Goal: Check status: Check status

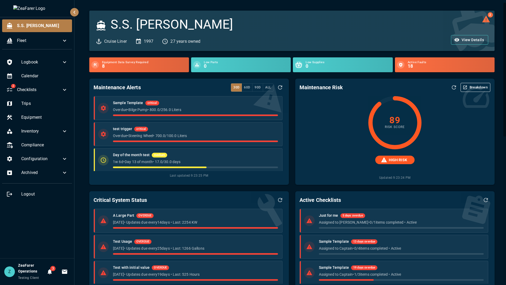
click at [62, 244] on div "Logbook Calendar 2 Checklists Trips Equipment Inventory Compliance Configuratio…" at bounding box center [37, 156] width 74 height 205
click at [46, 273] on button "3" at bounding box center [49, 271] width 11 height 11
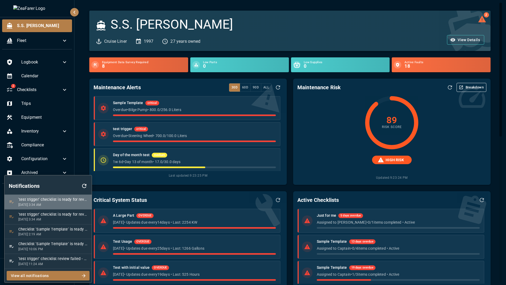
click at [48, 196] on li "'test trigger' checklist is ready for review [DATE] 3:34 AM" at bounding box center [48, 202] width 87 height 15
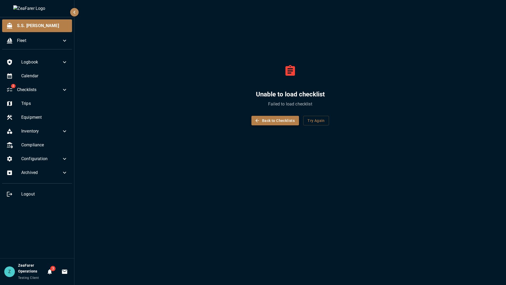
click at [272, 118] on button "Back to Checklists" at bounding box center [275, 121] width 48 height 10
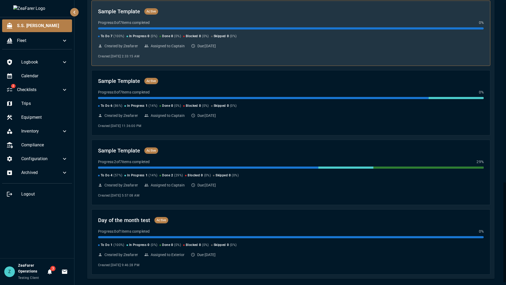
scroll to position [512, 0]
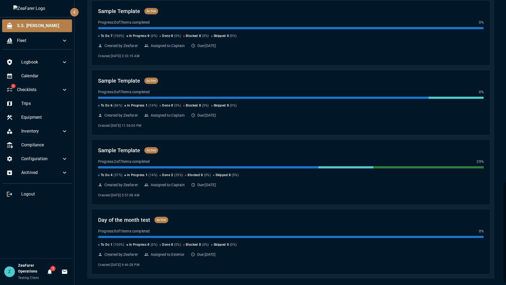
click at [53, 275] on icon "Notifications" at bounding box center [49, 272] width 6 height 6
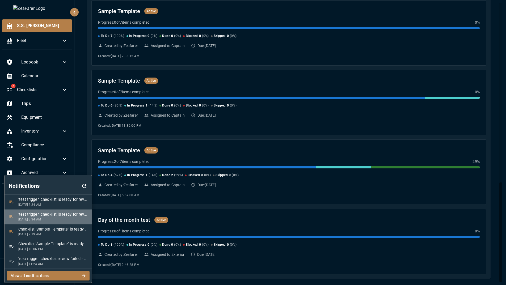
click at [65, 218] on p "[DATE] 3:34 AM" at bounding box center [52, 219] width 69 height 5
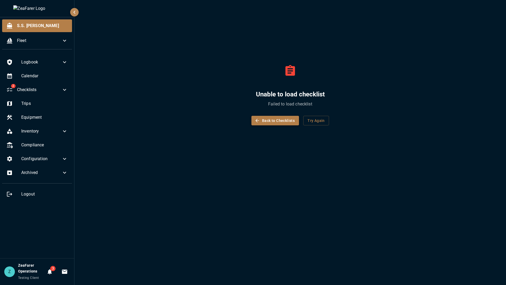
click at [281, 120] on button "Back to Checklists" at bounding box center [275, 121] width 48 height 10
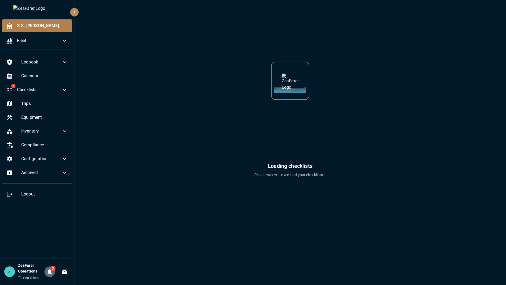
click at [48, 269] on icon "Notifications" at bounding box center [49, 272] width 6 height 6
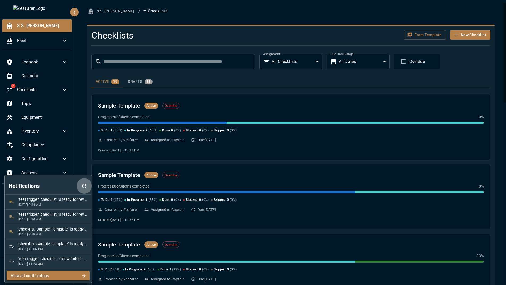
click at [83, 187] on icon "button" at bounding box center [84, 186] width 6 height 6
click at [274, 89] on div at bounding box center [253, 142] width 506 height 285
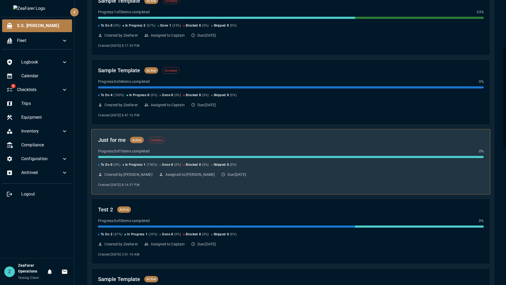
scroll to position [512, 0]
